Goal: Ask a question

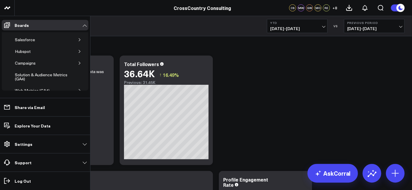
scroll to position [27, 0]
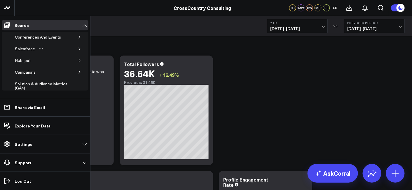
click at [79, 48] on icon "button" at bounding box center [80, 49] width 4 height 4
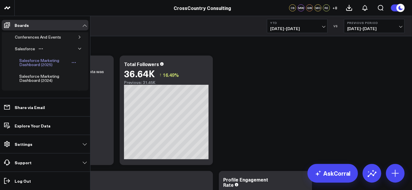
click at [40, 58] on div "Salesforce Marketing Dashboard (2025)" at bounding box center [44, 62] width 53 height 11
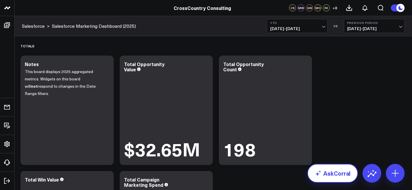
click at [331, 176] on link "AskCorral" at bounding box center [333, 173] width 51 height 19
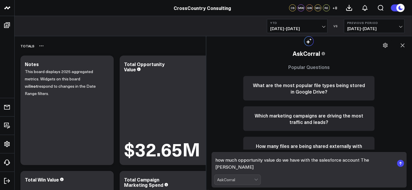
type textarea "how much opportunity value do we have with the salesforce account The Carlyle G…"
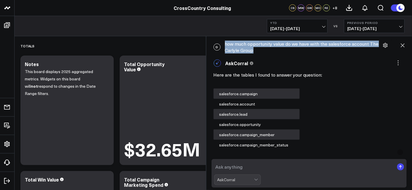
drag, startPoint x: 287, startPoint y: 48, endPoint x: 253, endPoint y: 48, distance: 33.9
click at [253, 48] on div "D how much opportunity value do we have with the salesforce account The Carlyle…" at bounding box center [309, 47] width 200 height 19
copy div "how much opportunity value do we have with the salesforce account The Carlyle G…"
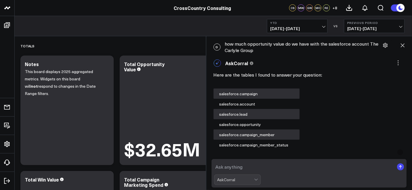
click at [260, 168] on textarea at bounding box center [304, 167] width 181 height 11
paste textarea "how much opportunity value do we have with the salesforce account The Carlyle G…"
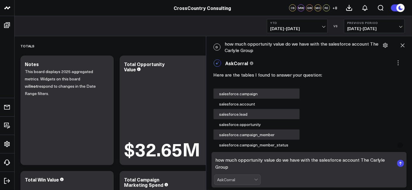
drag, startPoint x: 307, startPoint y: 168, endPoint x: 360, endPoint y: 162, distance: 53.5
click at [360, 162] on textarea "how much opportunity value do we have with the salesforce account The Carlyle G…" at bounding box center [304, 164] width 181 height 18
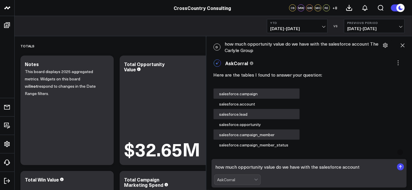
type textarea "how much opportunity value do we have with the salesforce account [PERSON_NAME]?"
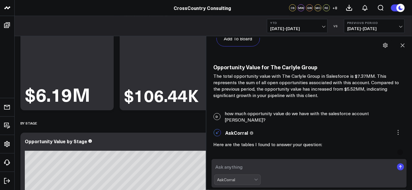
scroll to position [627, 0]
click at [302, 110] on div "D how much opportunity value do we have with the salesforce account [PERSON_NAM…" at bounding box center [309, 117] width 200 height 19
click at [301, 114] on div "D how much opportunity value do we have with the salesforce account [PERSON_NAM…" at bounding box center [309, 117] width 200 height 19
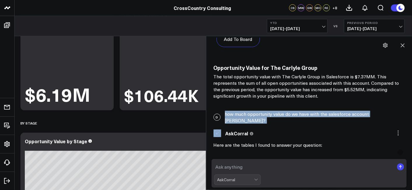
click at [301, 114] on div "D how much opportunity value do we have with the salesforce account [PERSON_NAM…" at bounding box center [309, 117] width 200 height 19
copy div "how much opportunity value do we have with the salesforce account [PERSON_NAME]?"
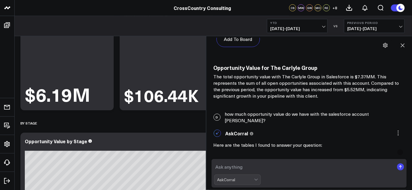
click at [269, 165] on textarea at bounding box center [304, 167] width 181 height 11
paste textarea "how much opportunity value do we have with the salesforce account [PERSON_NAME]?"
type textarea "how much opportunity value do we have with the salesforce account [PERSON_NAME]…"
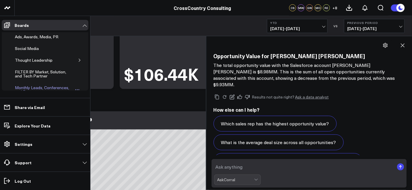
scroll to position [167, 0]
click at [45, 86] on div "Monthly Leads, Conferences, and Events report" at bounding box center [43, 90] width 61 height 11
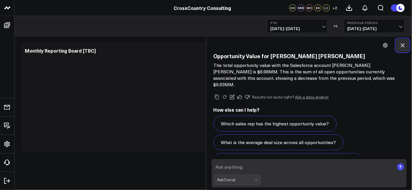
click at [408, 45] on button at bounding box center [403, 45] width 13 height 13
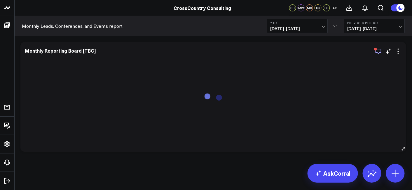
click at [382, 51] on icon "button" at bounding box center [379, 52] width 6 height 6
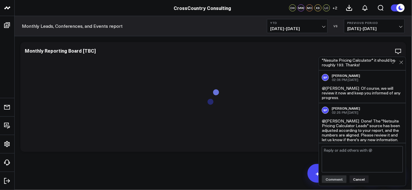
scroll to position [189, 0]
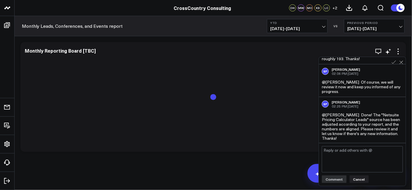
click at [203, 144] on div at bounding box center [213, 102] width 377 height 88
